Goal: Information Seeking & Learning: Check status

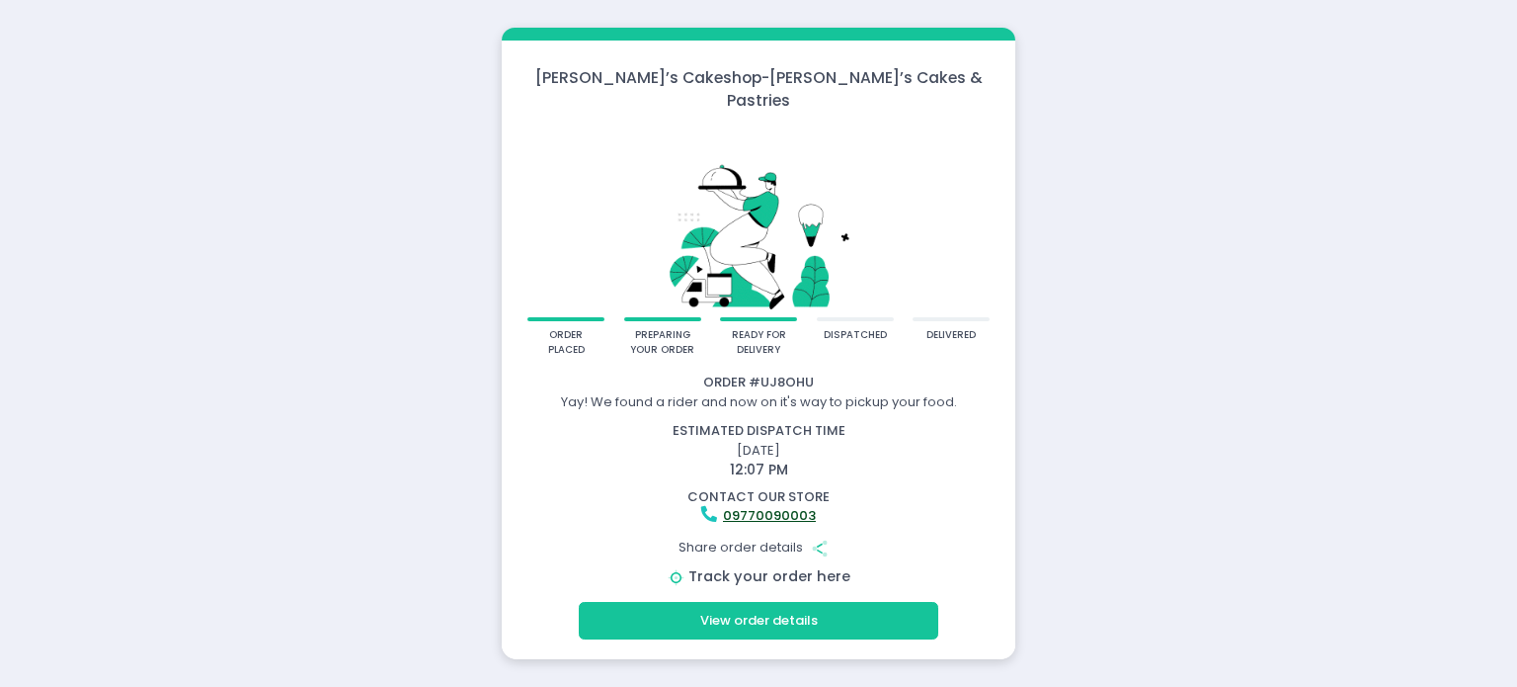
click at [810, 574] on link "Track your order here" at bounding box center [769, 576] width 162 height 20
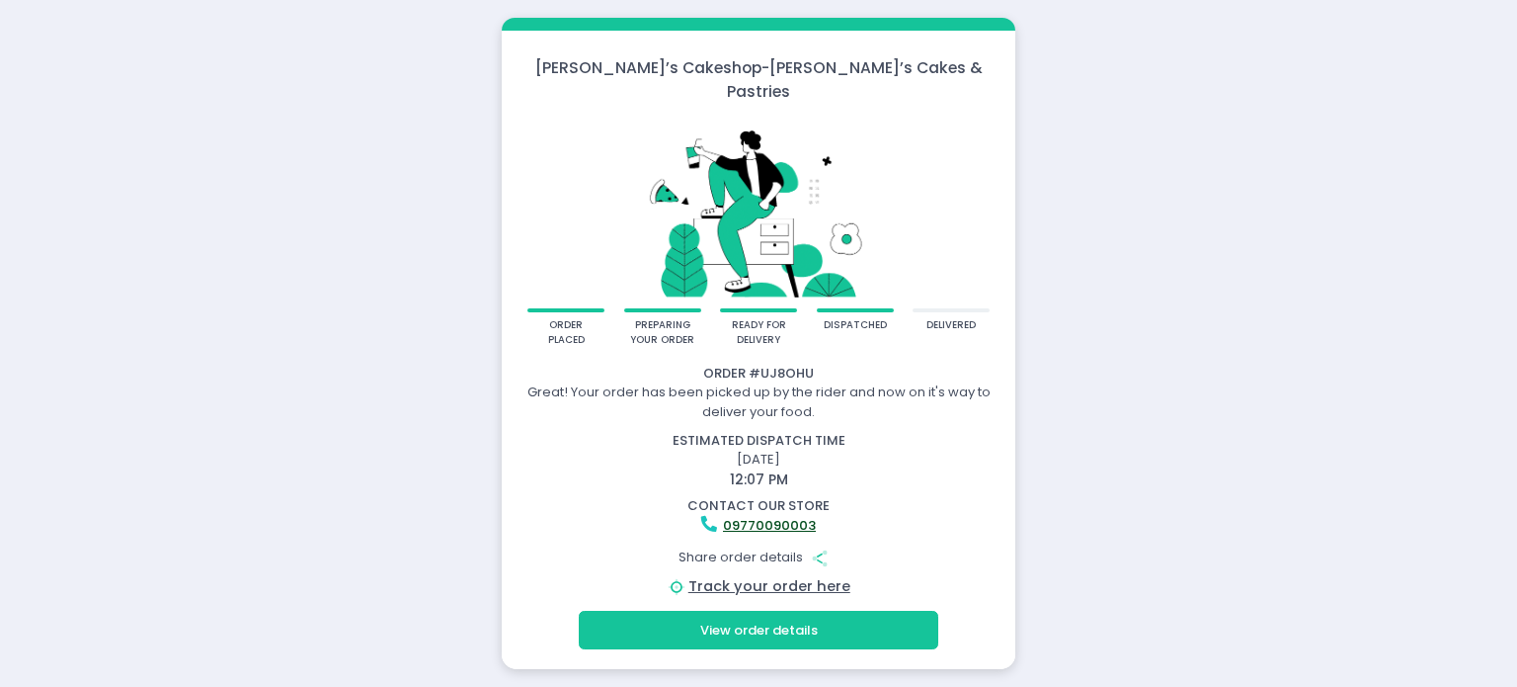
click at [776, 610] on button "View order details" at bounding box center [759, 629] width 360 height 38
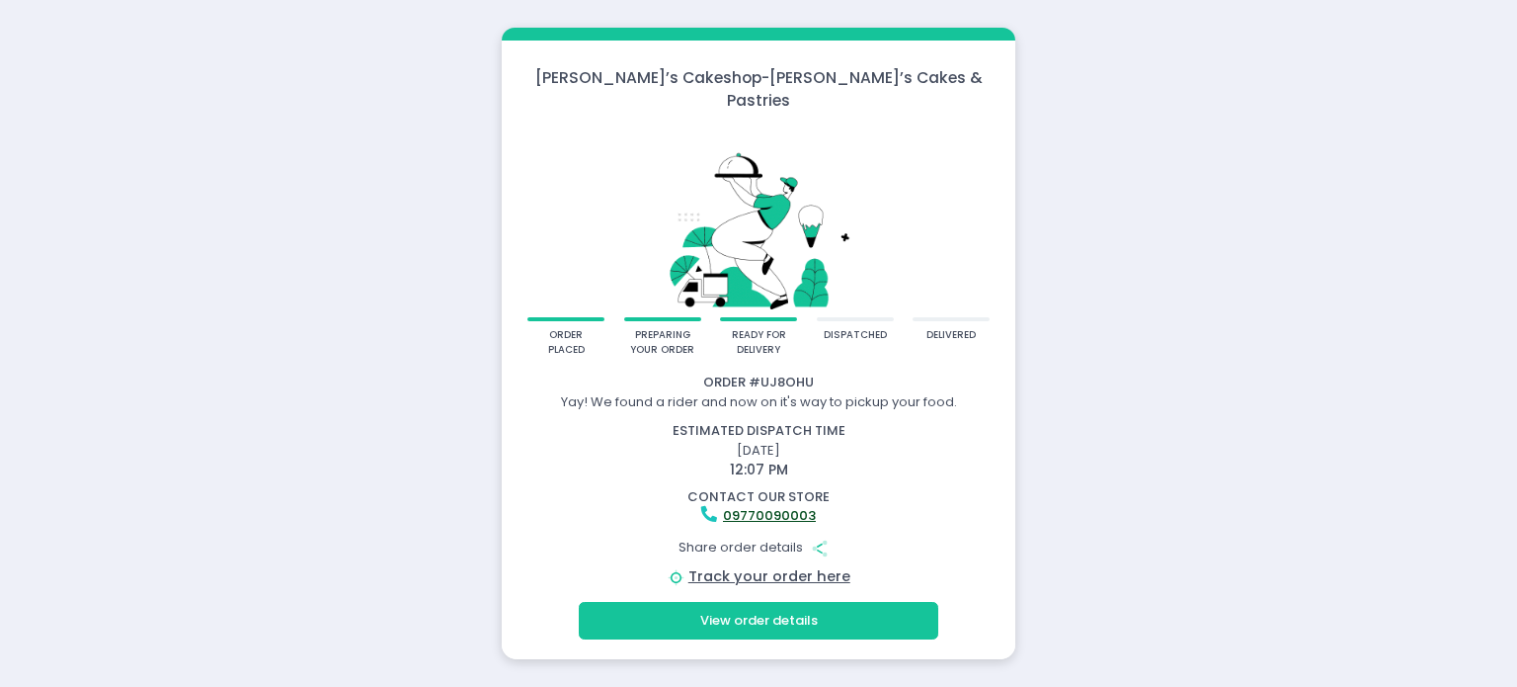
click at [794, 602] on button "View order details" at bounding box center [759, 621] width 360 height 38
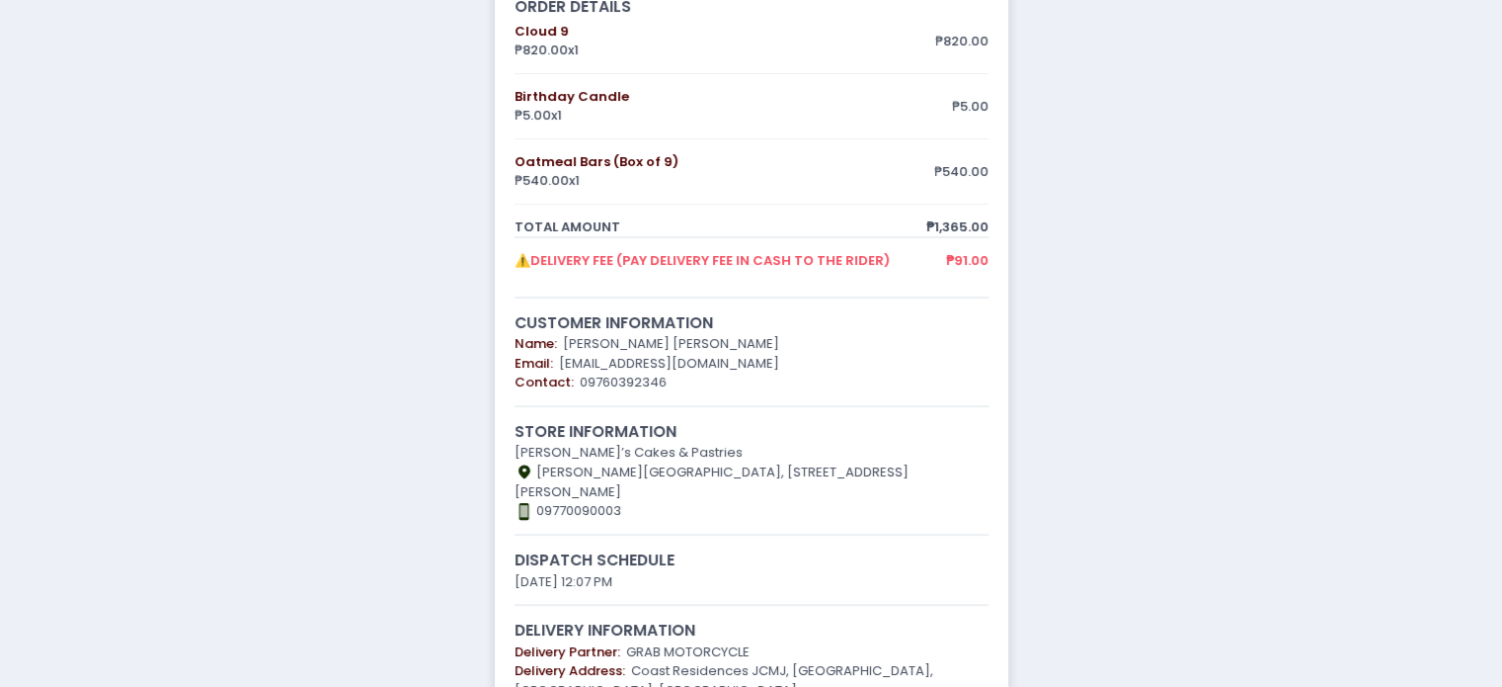
scroll to position [385, 0]
